Goal: Check status: Check status

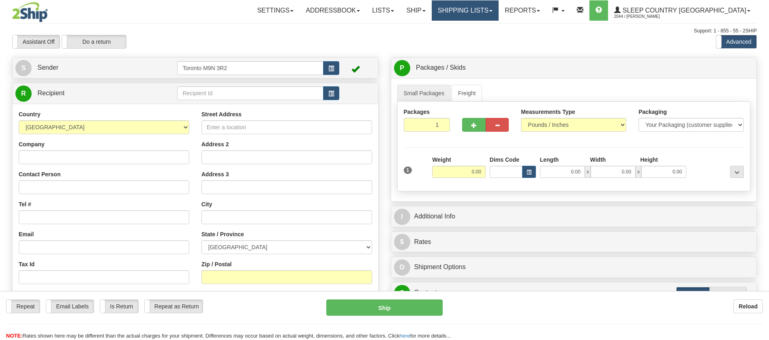
click at [490, 6] on link "Shipping lists" at bounding box center [465, 10] width 67 height 20
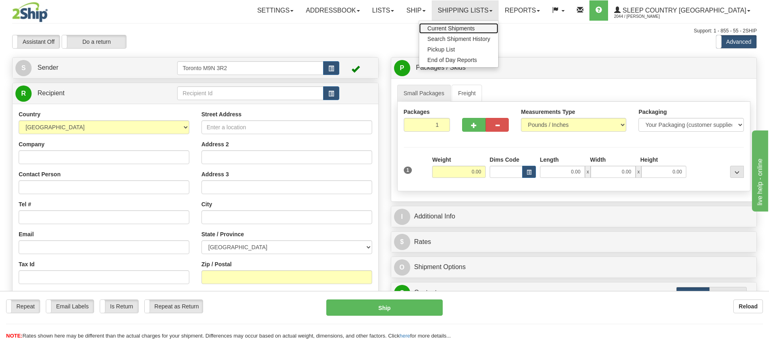
click at [475, 30] on span "Current Shipments" at bounding box center [451, 28] width 47 height 6
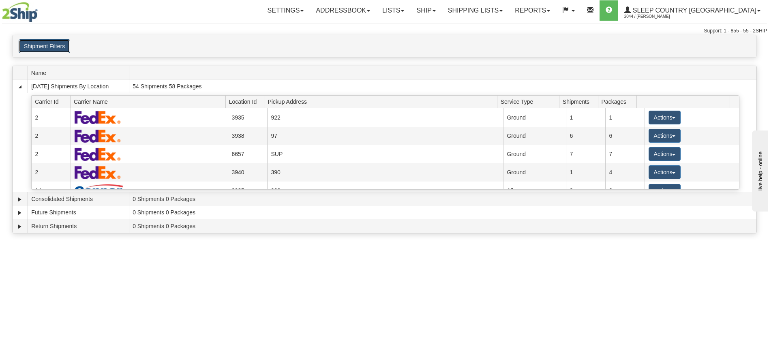
click at [59, 52] on button "Shipment Filters" at bounding box center [45, 46] width 52 height 14
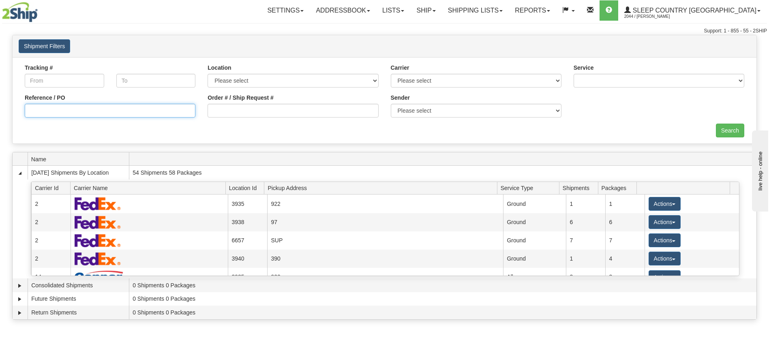
click at [63, 110] on input "Reference / PO" at bounding box center [110, 111] width 171 height 14
paste input "9000H974211"
type input "9000H974211"
click at [721, 133] on input "Search" at bounding box center [730, 131] width 28 height 14
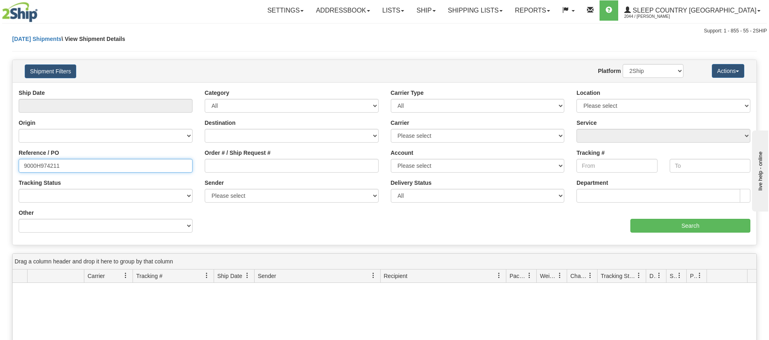
drag, startPoint x: 73, startPoint y: 167, endPoint x: 0, endPoint y: 161, distance: 73.2
click at [0, 161] on div "Please wait... × Confirm Delete Delete Cancel × Confirm Delete Yes No Cancel × …" at bounding box center [384, 266] width 769 height 462
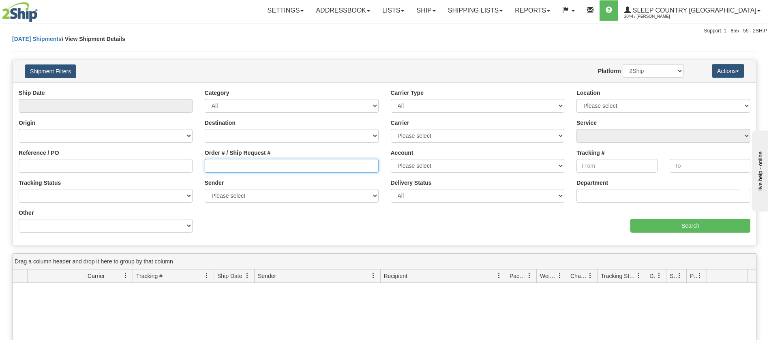
click at [260, 163] on input "Order # / Ship Request #" at bounding box center [292, 166] width 174 height 14
paste input "9000H974211"
type input "9000H974211"
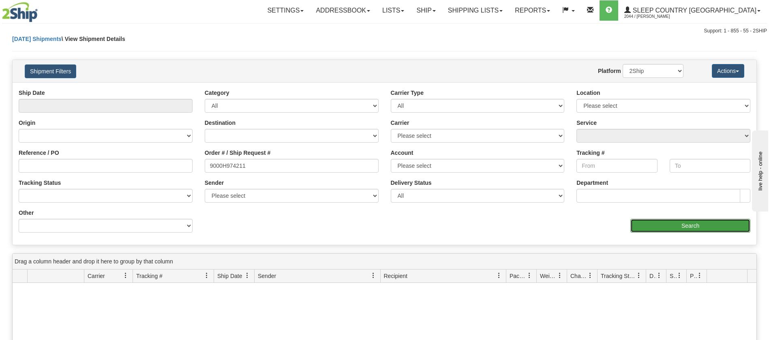
click at [678, 227] on input "Search" at bounding box center [691, 226] width 120 height 14
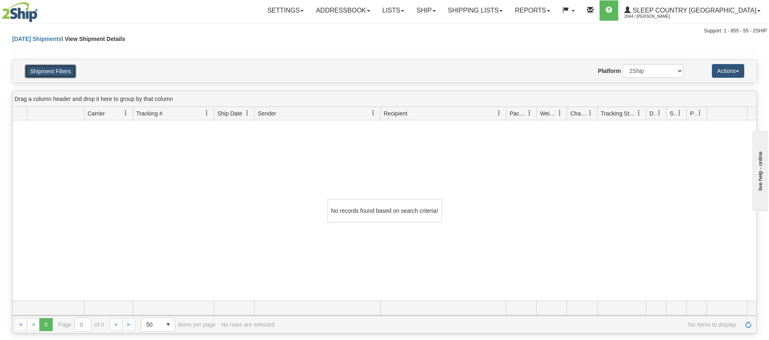
click at [43, 68] on button "Shipment Filters" at bounding box center [51, 71] width 52 height 14
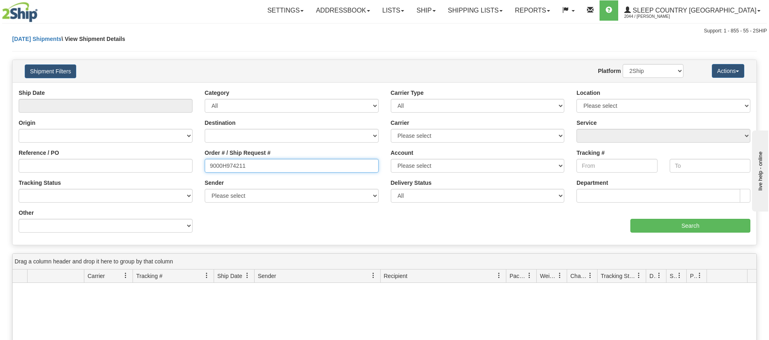
drag, startPoint x: 256, startPoint y: 160, endPoint x: 110, endPoint y: 155, distance: 146.1
click at [110, 89] on div "Reference / PO Order # / Ship Request # 9000H974211 Account Please select Canad…" at bounding box center [385, 89] width 744 height 0
click at [50, 75] on button "Shipment Filters" at bounding box center [51, 71] width 52 height 14
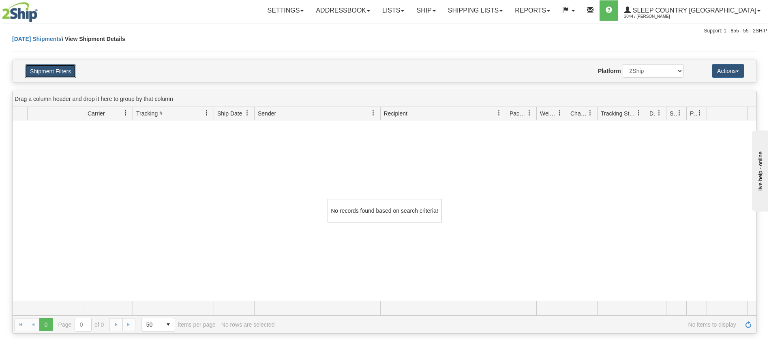
click at [43, 74] on button "Shipment Filters" at bounding box center [51, 71] width 52 height 14
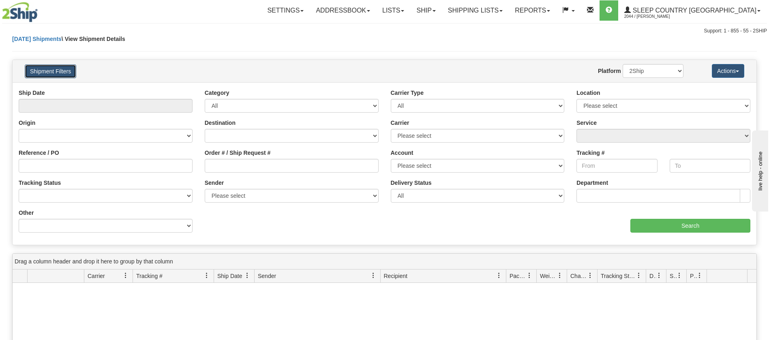
click at [64, 69] on button "Shipment Filters" at bounding box center [51, 71] width 52 height 14
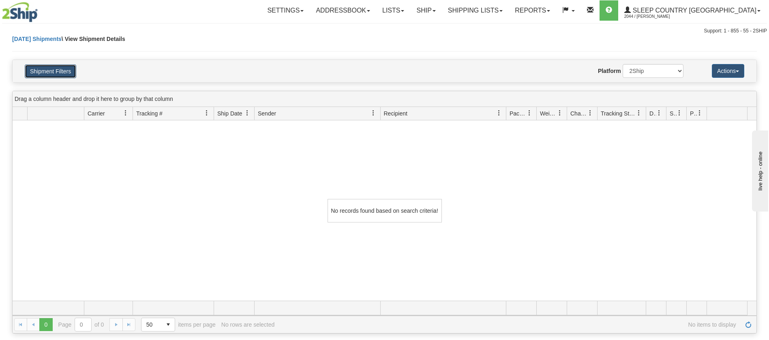
click at [56, 67] on button "Shipment Filters" at bounding box center [51, 71] width 52 height 14
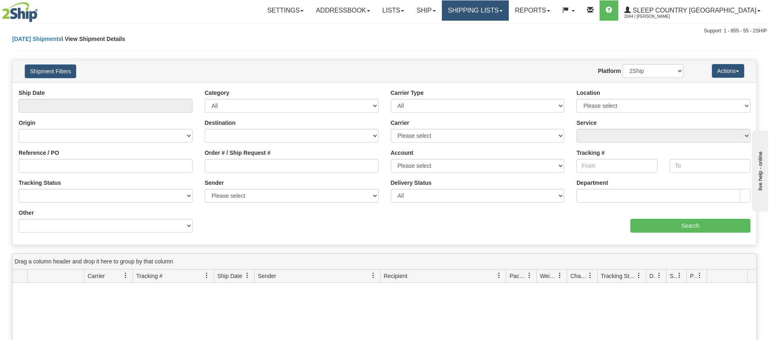
click at [509, 5] on link "Shipping lists" at bounding box center [475, 10] width 67 height 20
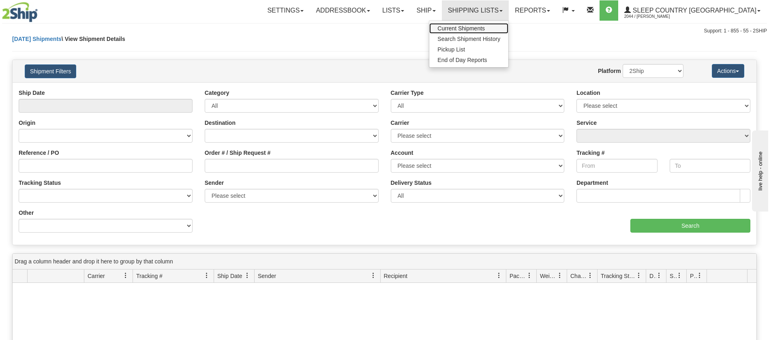
click at [485, 28] on span "Current Shipments" at bounding box center [461, 28] width 47 height 6
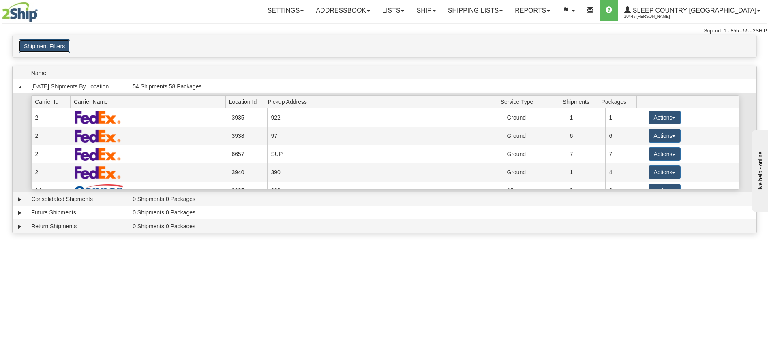
click at [56, 47] on button "Shipment Filters" at bounding box center [45, 46] width 52 height 14
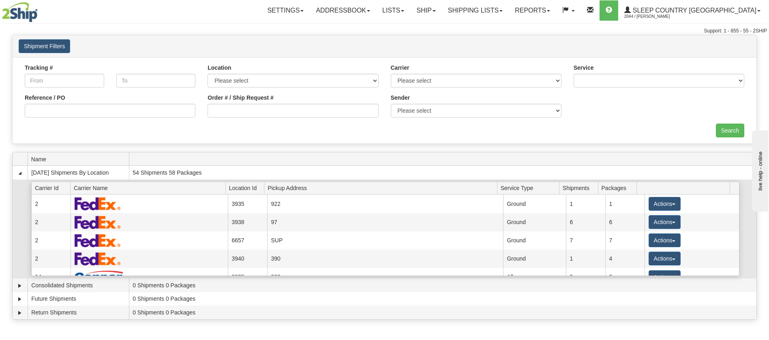
click at [110, 93] on div "Tracking #" at bounding box center [65, 79] width 92 height 30
click at [106, 108] on input "Reference / PO" at bounding box center [110, 111] width 171 height 14
paste input "9000H974211"
type input "9000H974211"
click at [731, 138] on div "Tracking # Tracking To Location Please select Old Toronto DC 921 922 93 94 97 3…" at bounding box center [385, 100] width 744 height 86
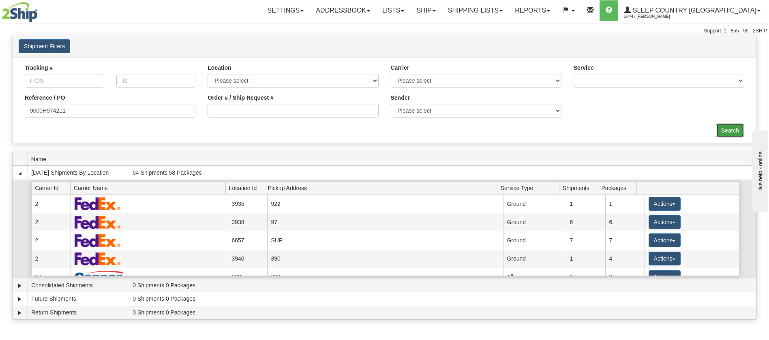
click at [731, 130] on input "Search" at bounding box center [730, 131] width 28 height 14
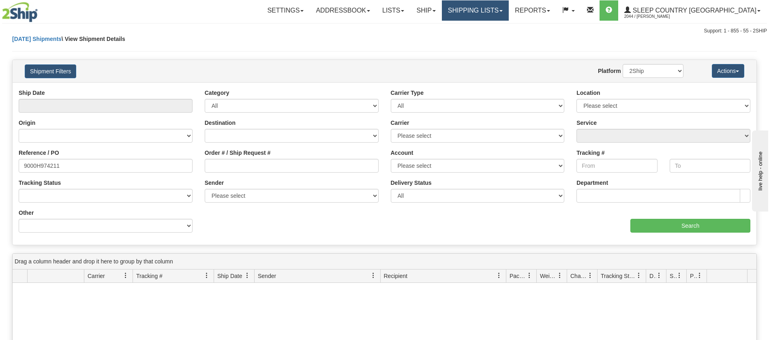
click at [491, 10] on link "Shipping lists" at bounding box center [475, 10] width 67 height 20
